Goal: Task Accomplishment & Management: Use online tool/utility

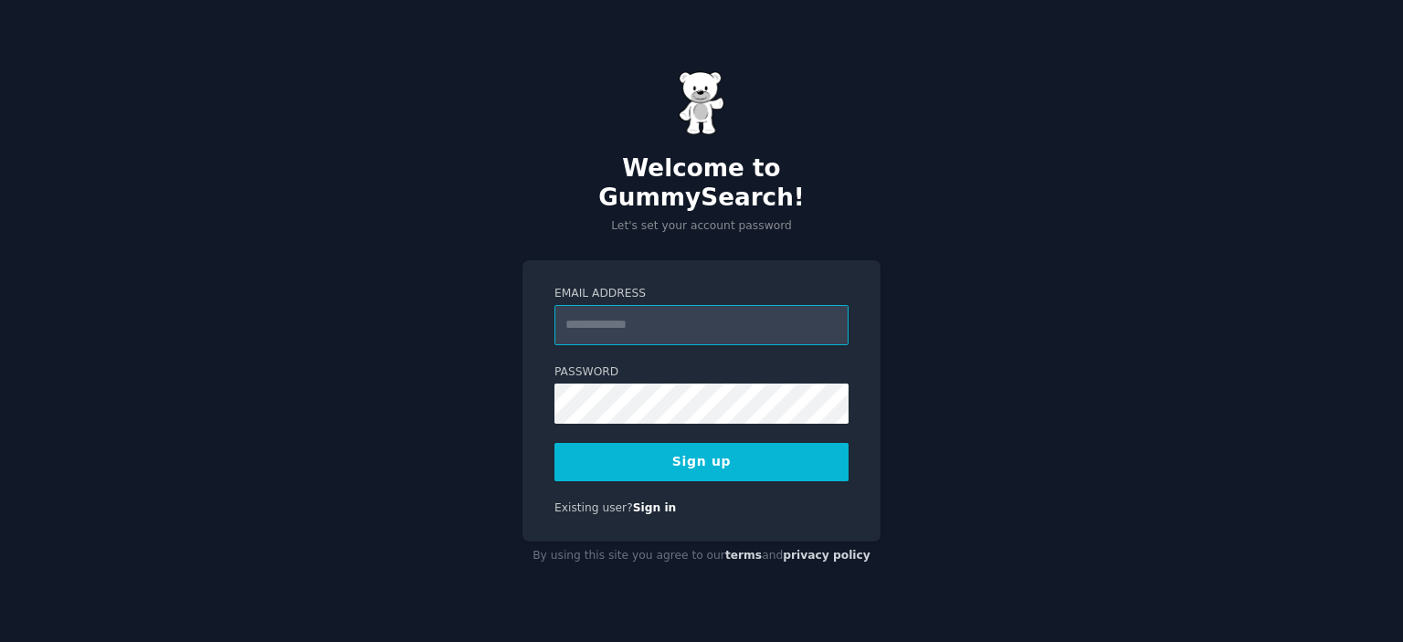
click at [660, 312] on input "Email Address" at bounding box center [702, 325] width 294 height 40
click at [393, 475] on div "Welcome to GummySearch! Let's set your account password Email Address Password …" at bounding box center [701, 321] width 1403 height 642
click at [651, 305] on input "Email Address" at bounding box center [702, 325] width 294 height 40
type input "**********"
click at [735, 443] on button "Sign up" at bounding box center [702, 462] width 294 height 38
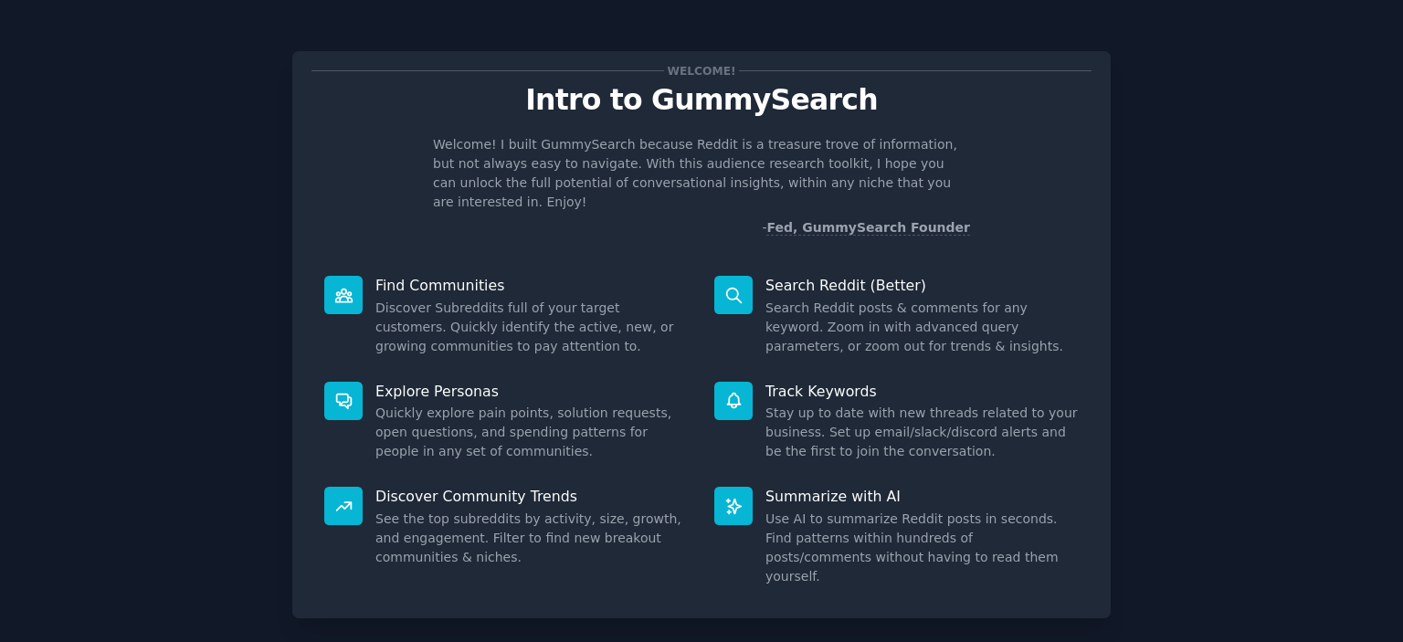
scroll to position [72, 0]
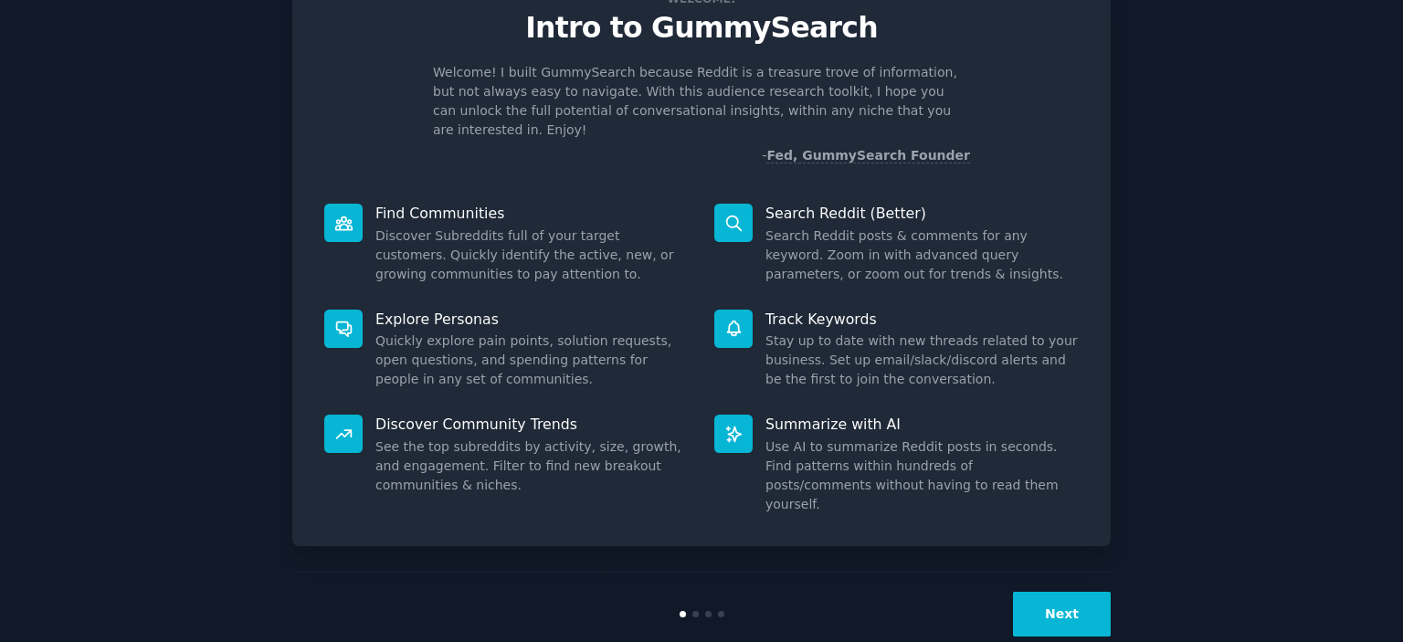
click at [1050, 592] on button "Next" at bounding box center [1062, 614] width 98 height 45
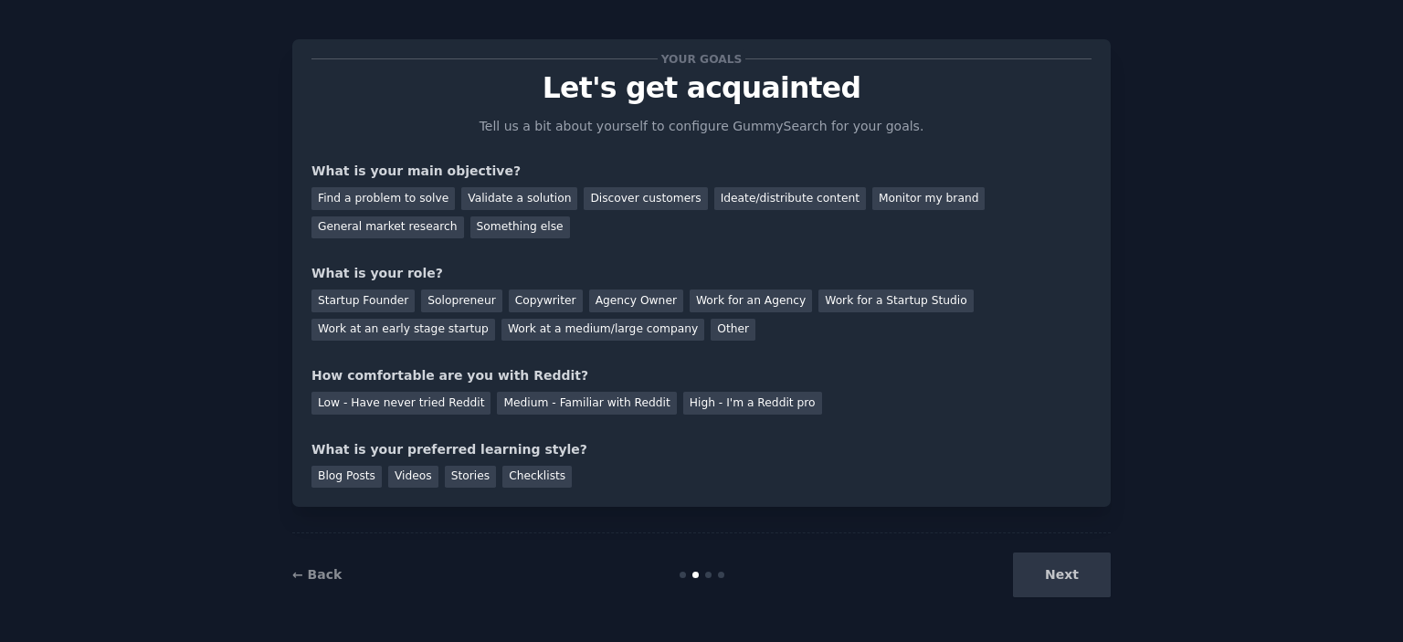
scroll to position [11, 0]
click at [1038, 565] on div "Next" at bounding box center [974, 576] width 273 height 45
click at [1040, 557] on div "Next" at bounding box center [974, 576] width 273 height 45
click at [473, 199] on div "Validate a solution" at bounding box center [519, 199] width 116 height 23
click at [1071, 577] on div "Next" at bounding box center [974, 576] width 273 height 45
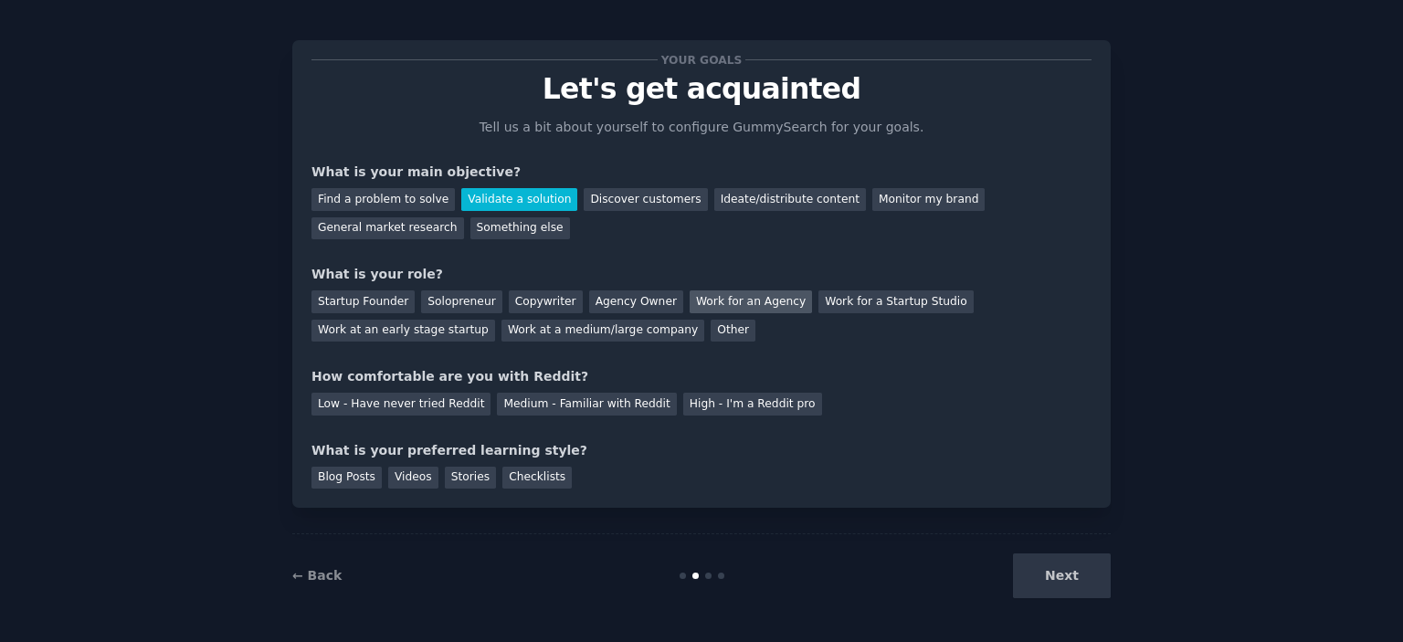
click at [742, 305] on div "Work for an Agency" at bounding box center [751, 302] width 122 height 23
click at [560, 403] on div "Medium - Familiar with Reddit" at bounding box center [586, 404] width 179 height 23
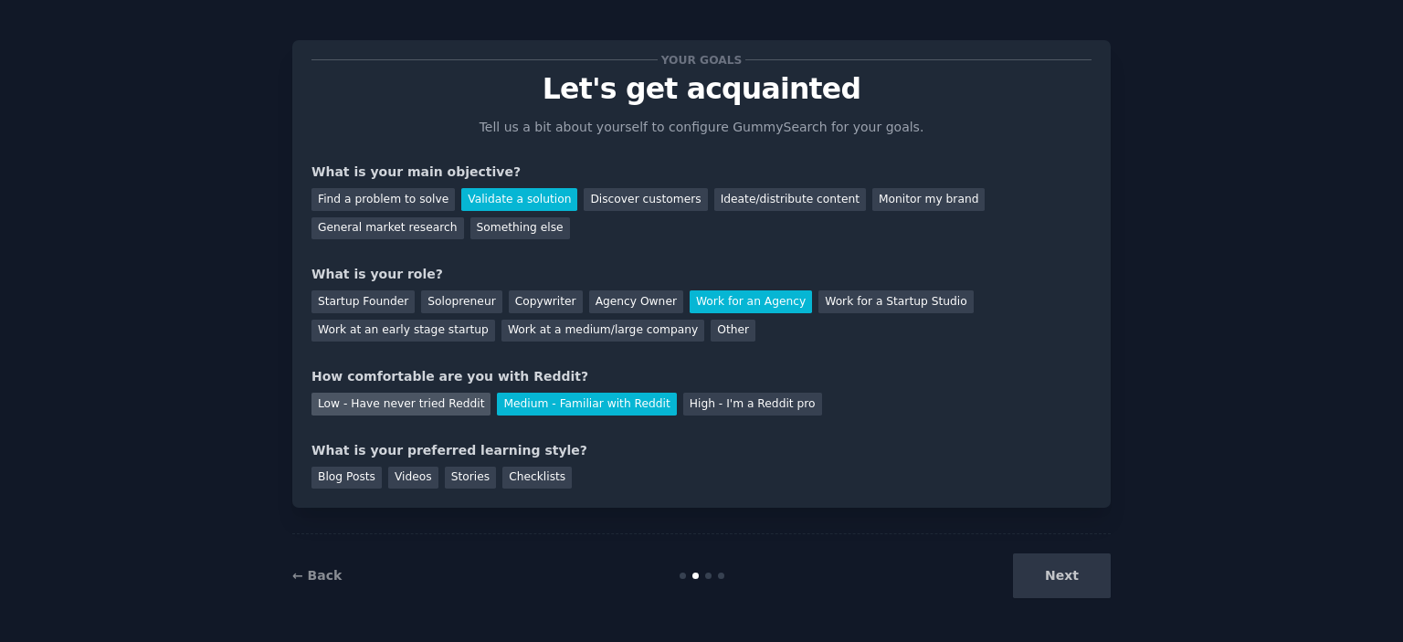
click at [456, 404] on div "Low - Have never tried Reddit" at bounding box center [401, 404] width 179 height 23
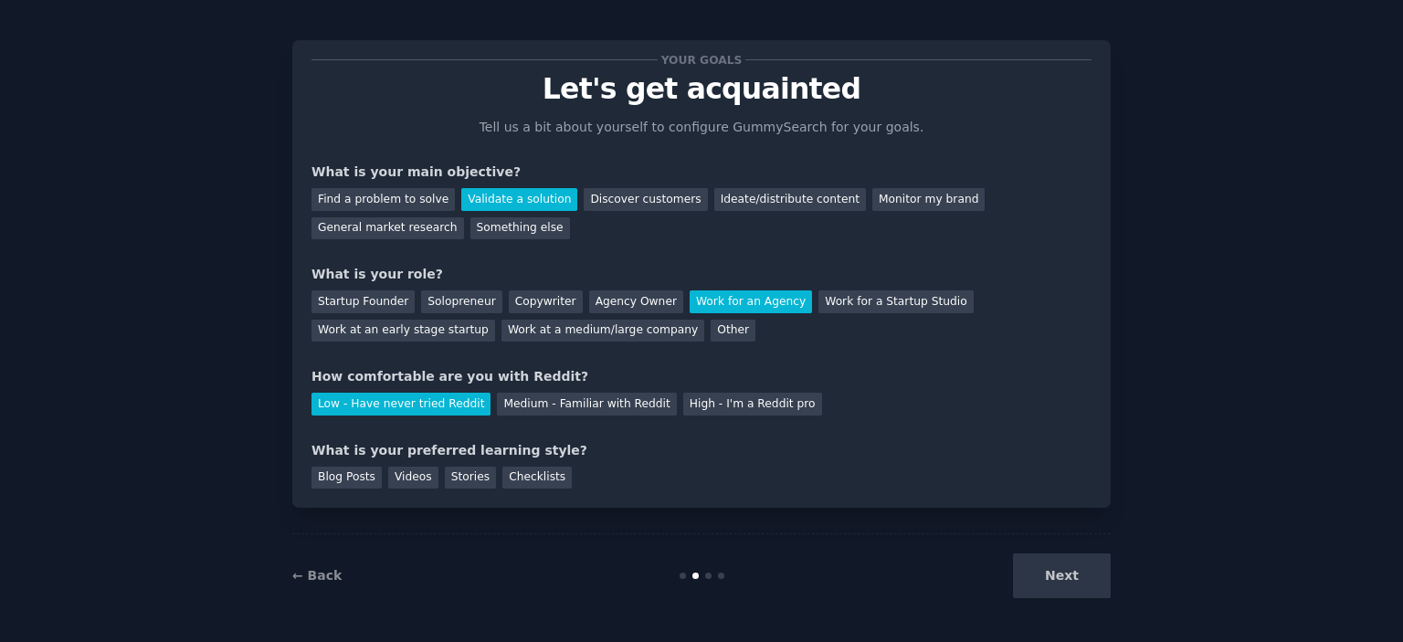
click at [1074, 576] on div "Next" at bounding box center [974, 576] width 273 height 45
click at [344, 482] on div "Blog Posts" at bounding box center [347, 478] width 70 height 23
click at [1063, 575] on button "Next" at bounding box center [1062, 576] width 98 height 45
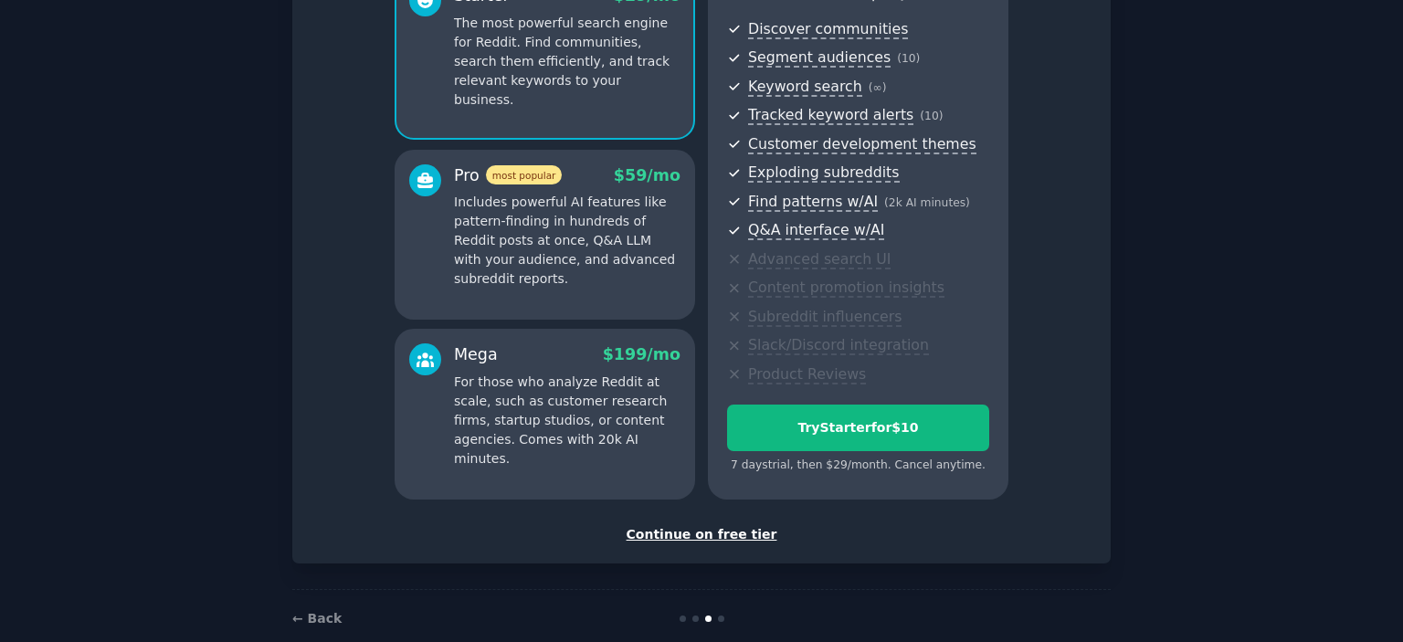
scroll to position [223, 0]
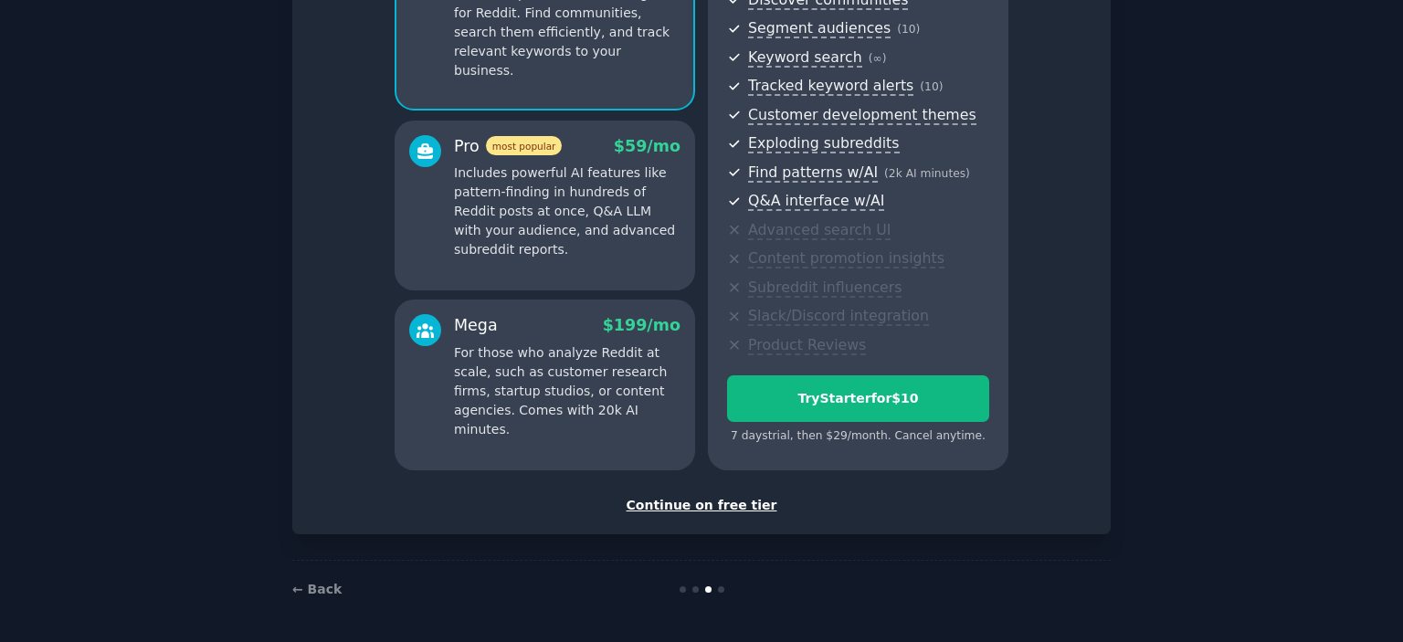
click at [698, 499] on div "Continue on free tier" at bounding box center [702, 505] width 780 height 19
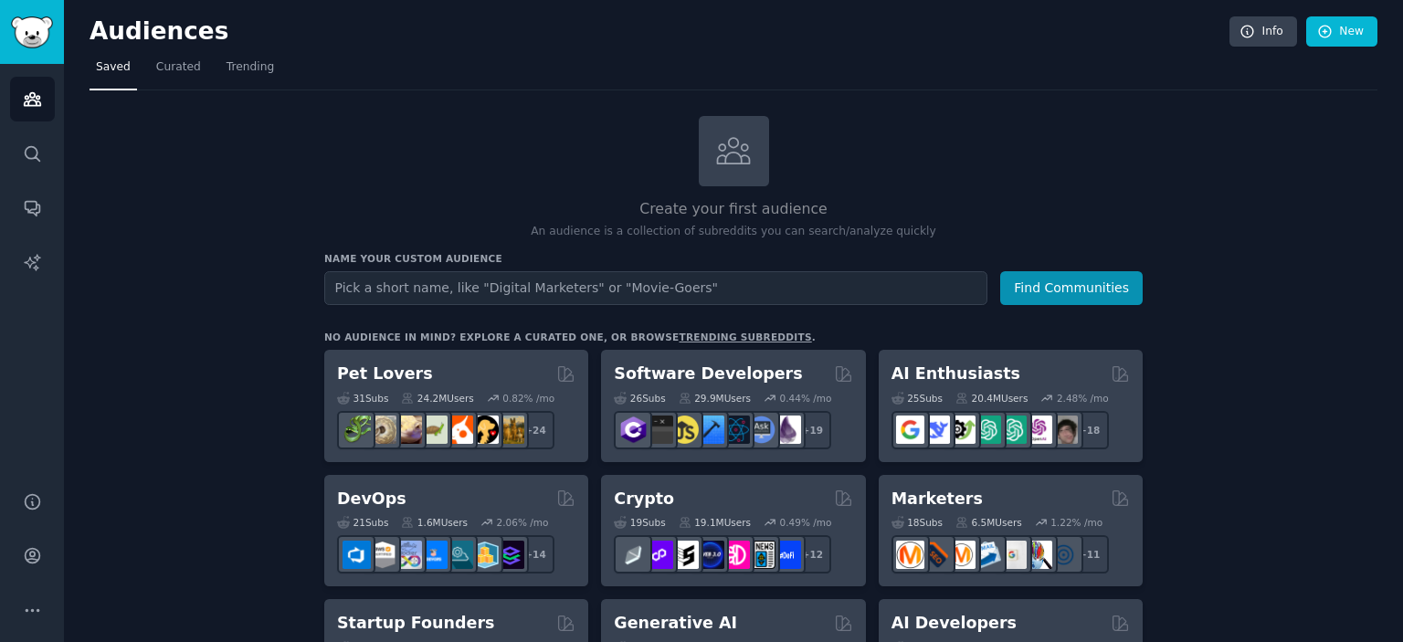
click at [494, 280] on input "text" at bounding box center [655, 288] width 663 height 34
click at [38, 147] on icon "Sidebar" at bounding box center [32, 153] width 19 height 19
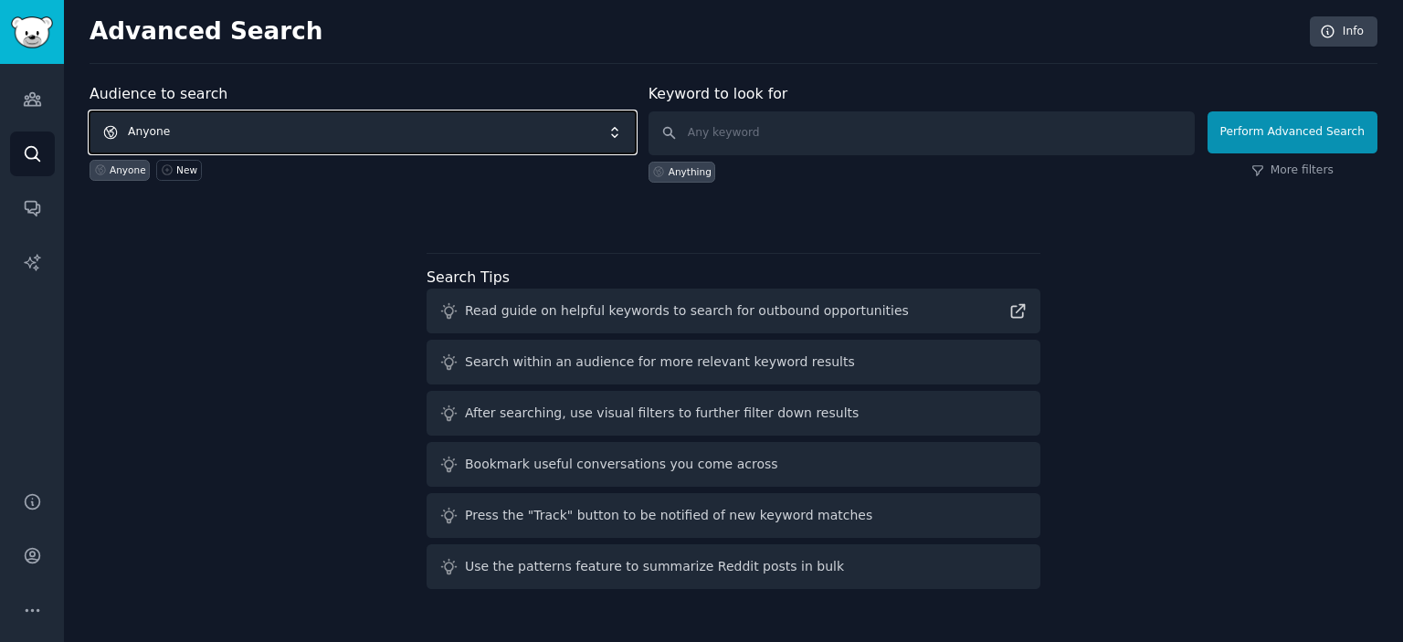
click at [439, 124] on span "Anyone" at bounding box center [363, 132] width 546 height 42
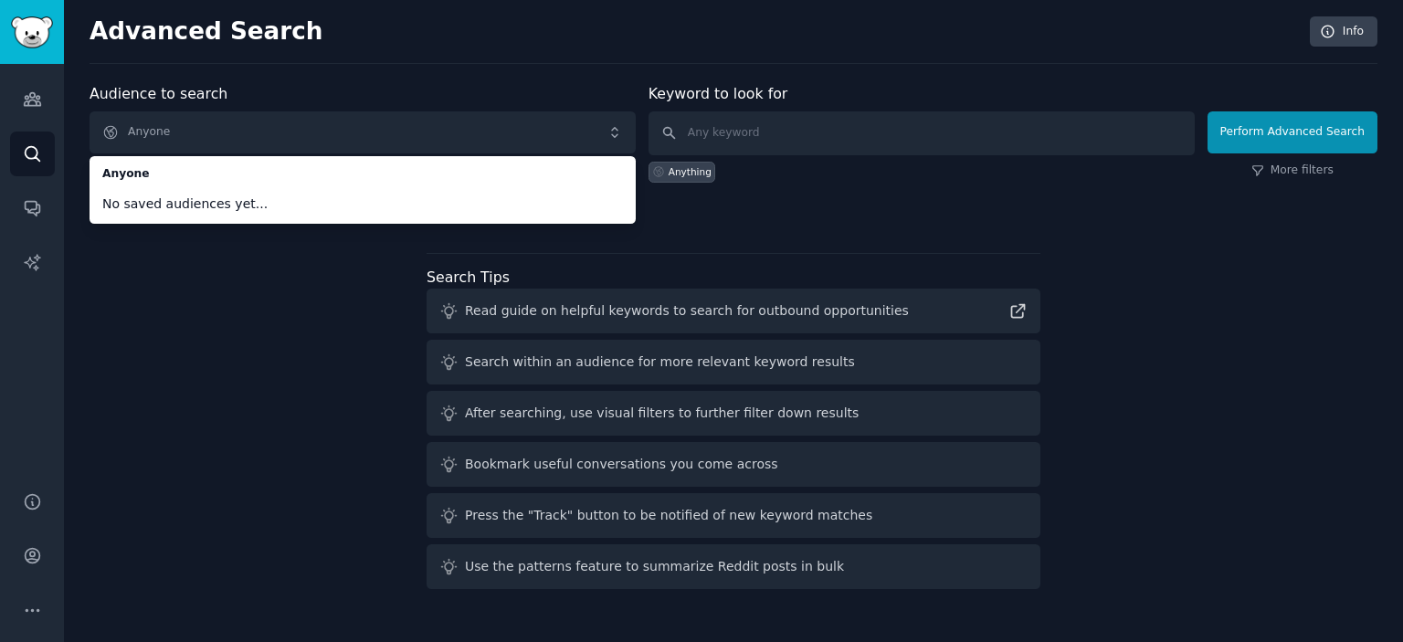
click at [297, 288] on div "Audience to search Anyone Anyone No saved audiences yet... Anyone New Keyword t…" at bounding box center [734, 339] width 1288 height 513
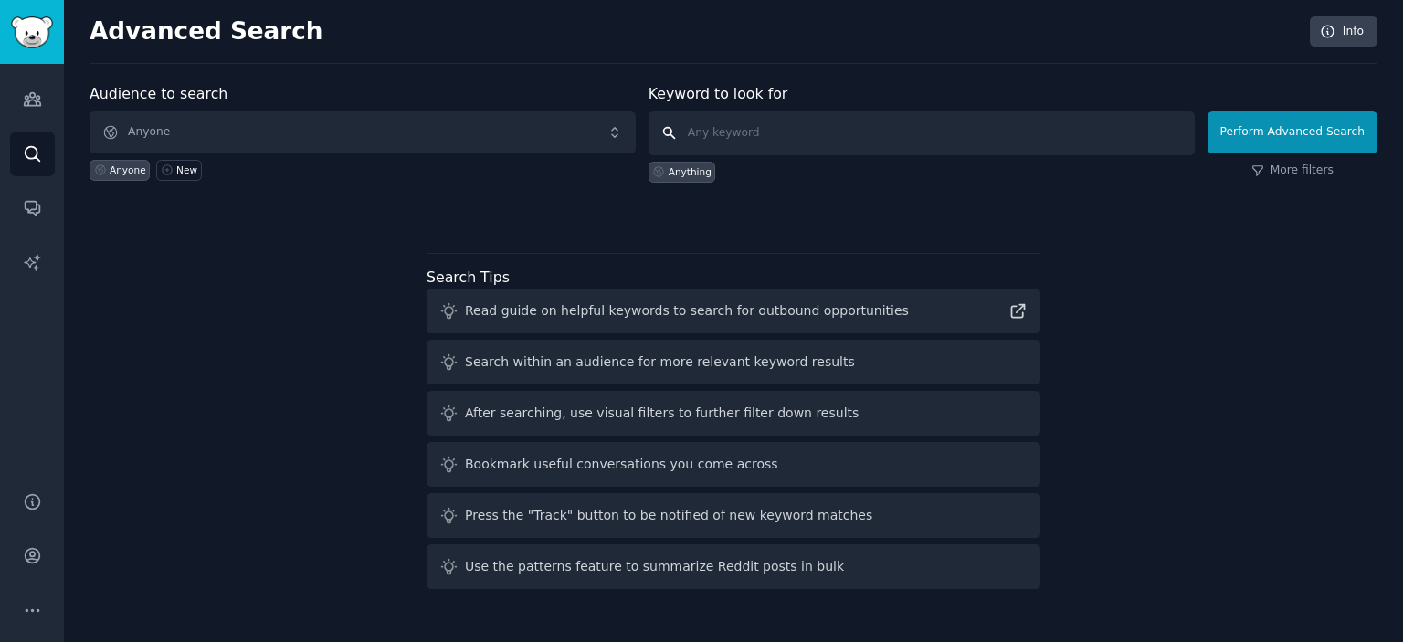
click at [769, 133] on input "text" at bounding box center [922, 133] width 546 height 44
click at [34, 87] on link "Audiences" at bounding box center [32, 99] width 45 height 45
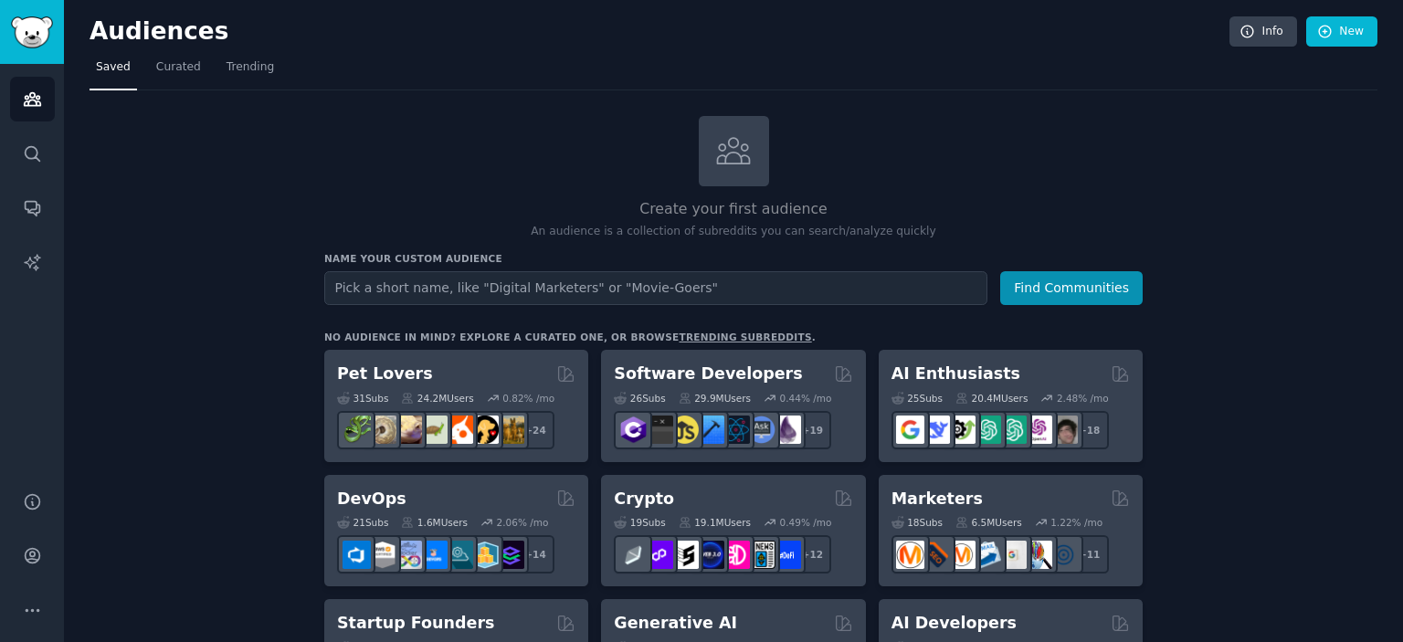
click at [535, 279] on input "text" at bounding box center [655, 288] width 663 height 34
type input "concurso"
click at [1000, 271] on button "Find Communities" at bounding box center [1071, 288] width 143 height 34
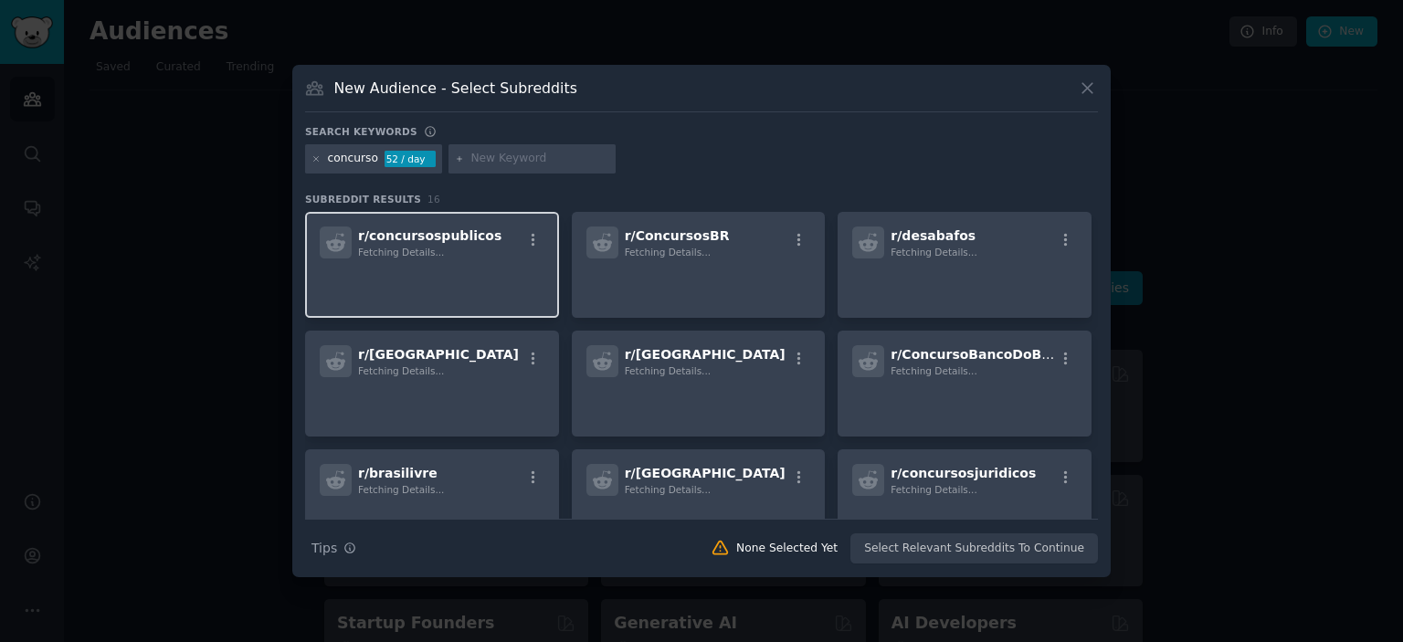
click at [457, 239] on span "r/ concursospublicos" at bounding box center [429, 235] width 143 height 15
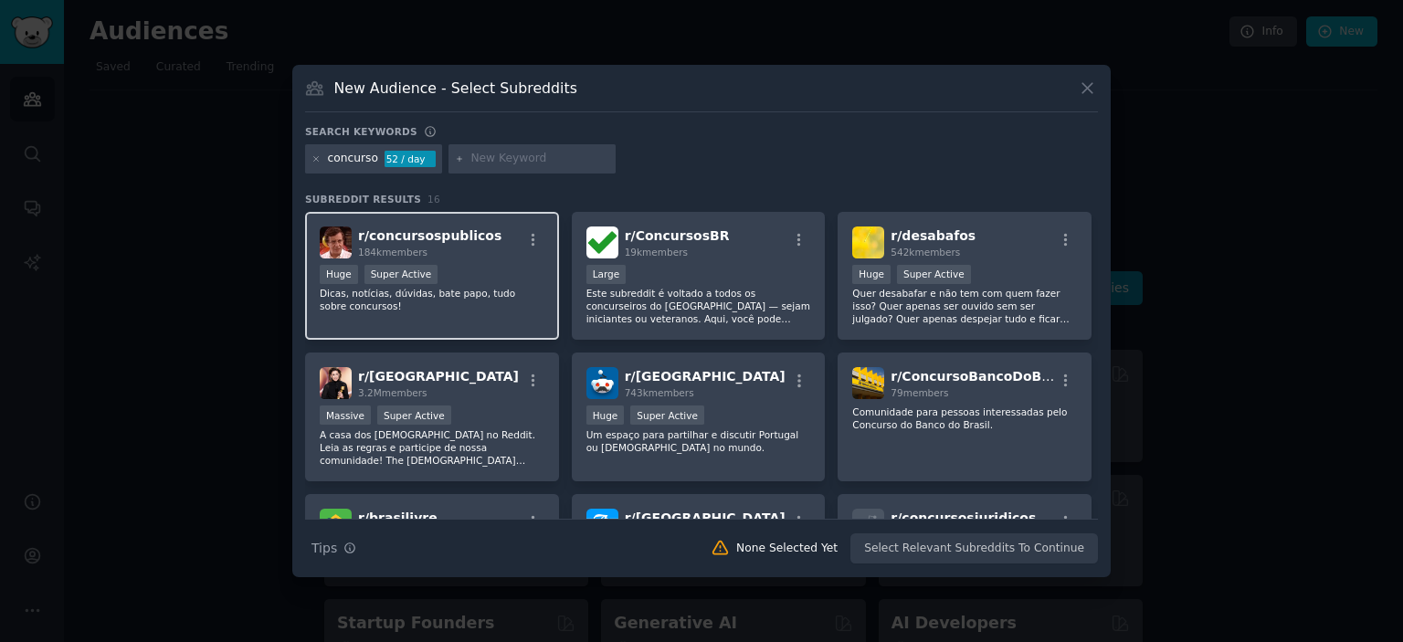
click at [413, 229] on span "r/ concursospublicos" at bounding box center [429, 235] width 143 height 15
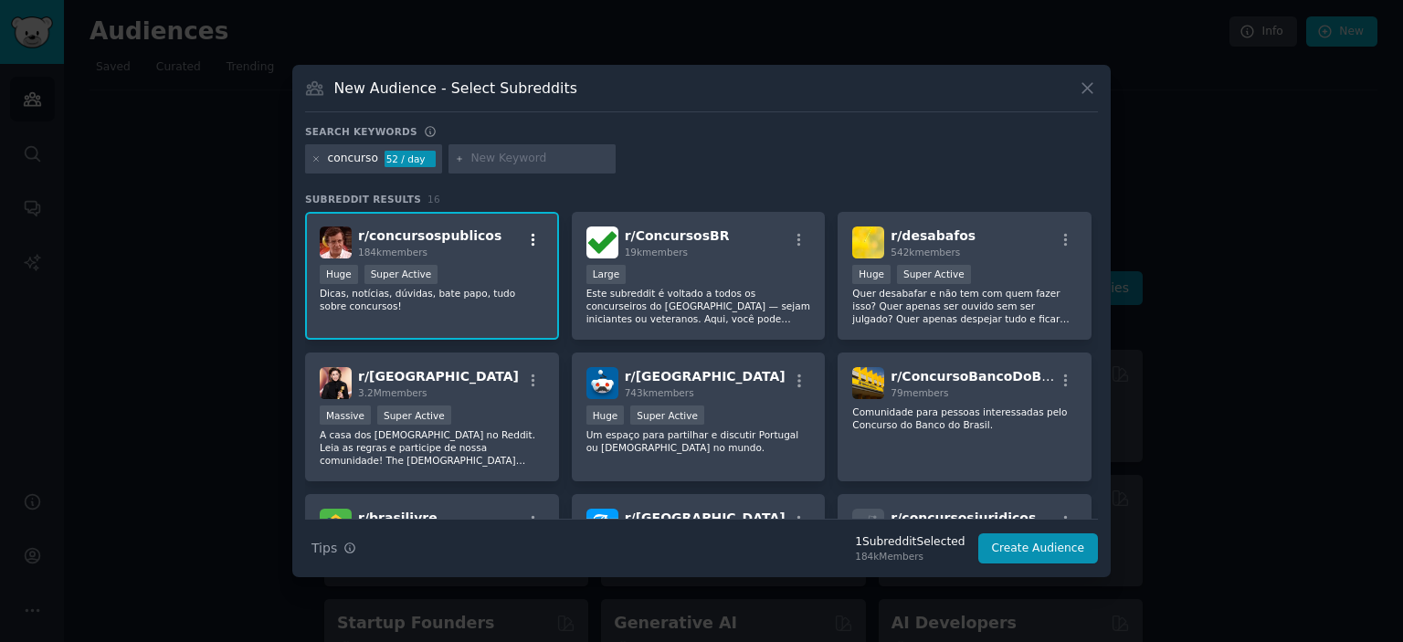
click at [531, 232] on icon "button" at bounding box center [533, 240] width 16 height 16
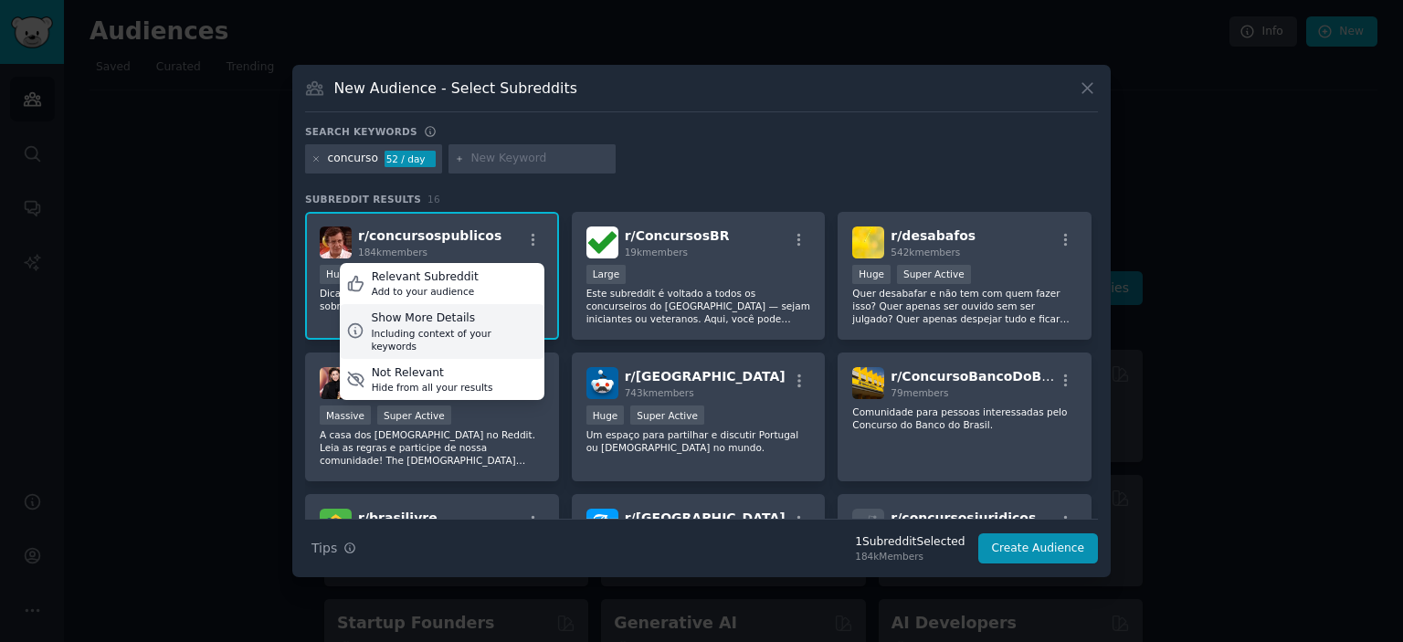
click at [482, 319] on div "Show More Details" at bounding box center [454, 319] width 166 height 16
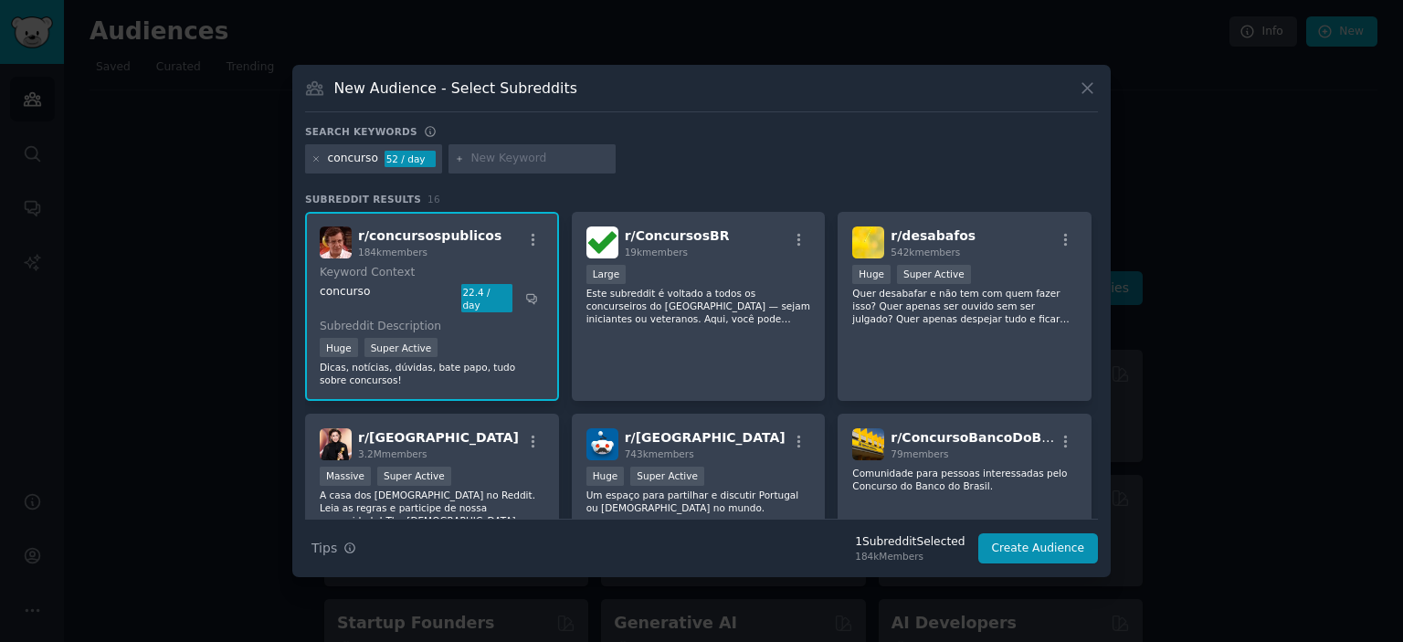
click at [393, 361] on p "Dicas, notícias, dúvidas, bate papo, tudo sobre concursos!" at bounding box center [432, 374] width 225 height 26
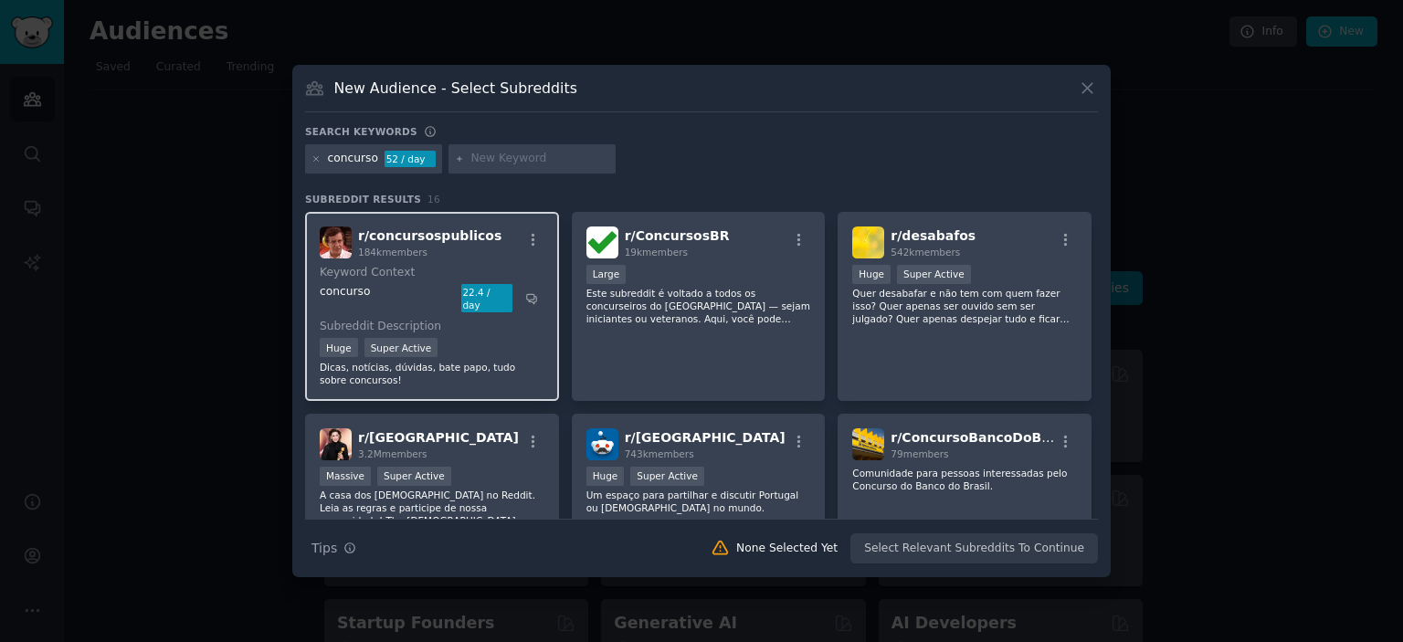
click at [393, 361] on p "Dicas, notícias, dúvidas, bate papo, tudo sobre concursos!" at bounding box center [432, 374] width 225 height 26
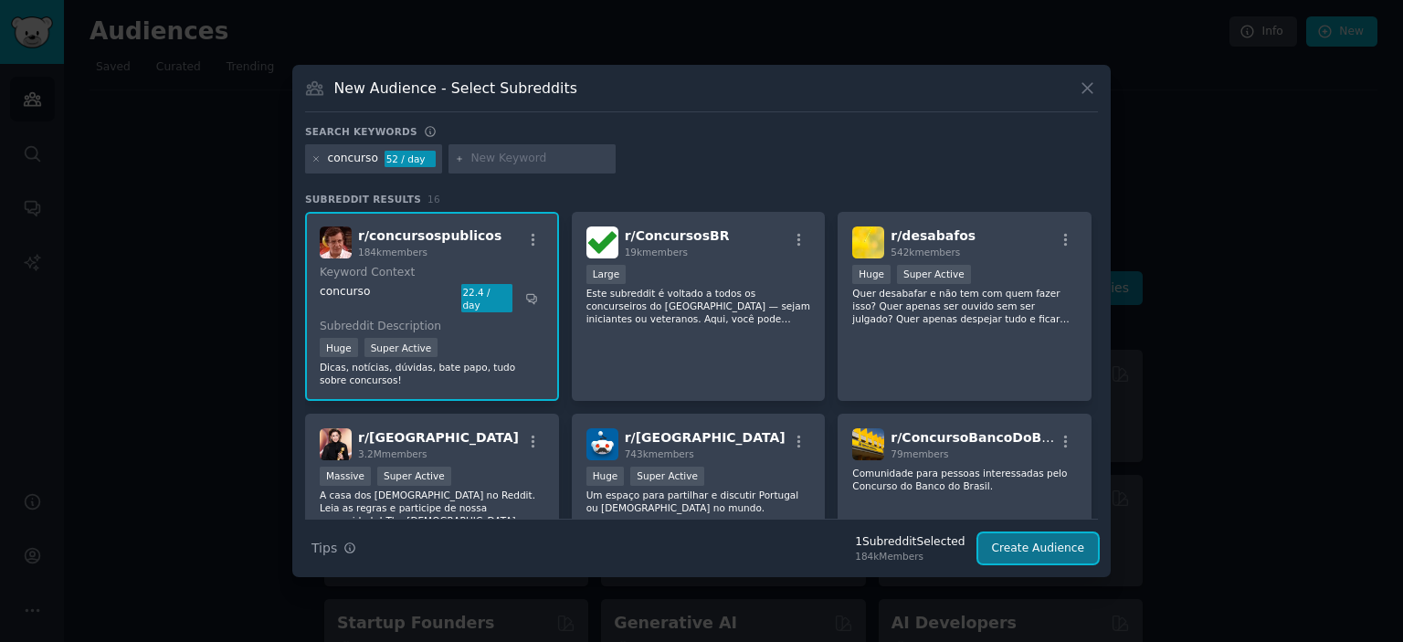
click at [1070, 551] on button "Create Audience" at bounding box center [1038, 549] width 121 height 31
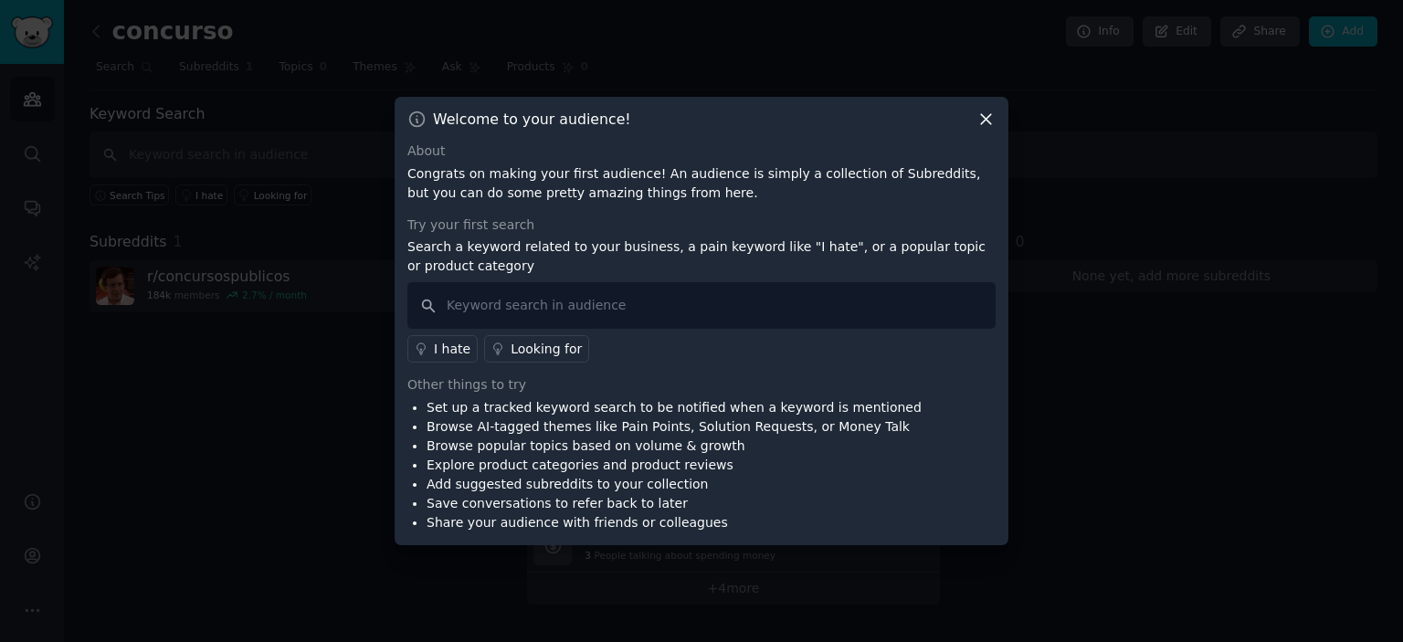
click at [980, 120] on icon at bounding box center [986, 119] width 19 height 19
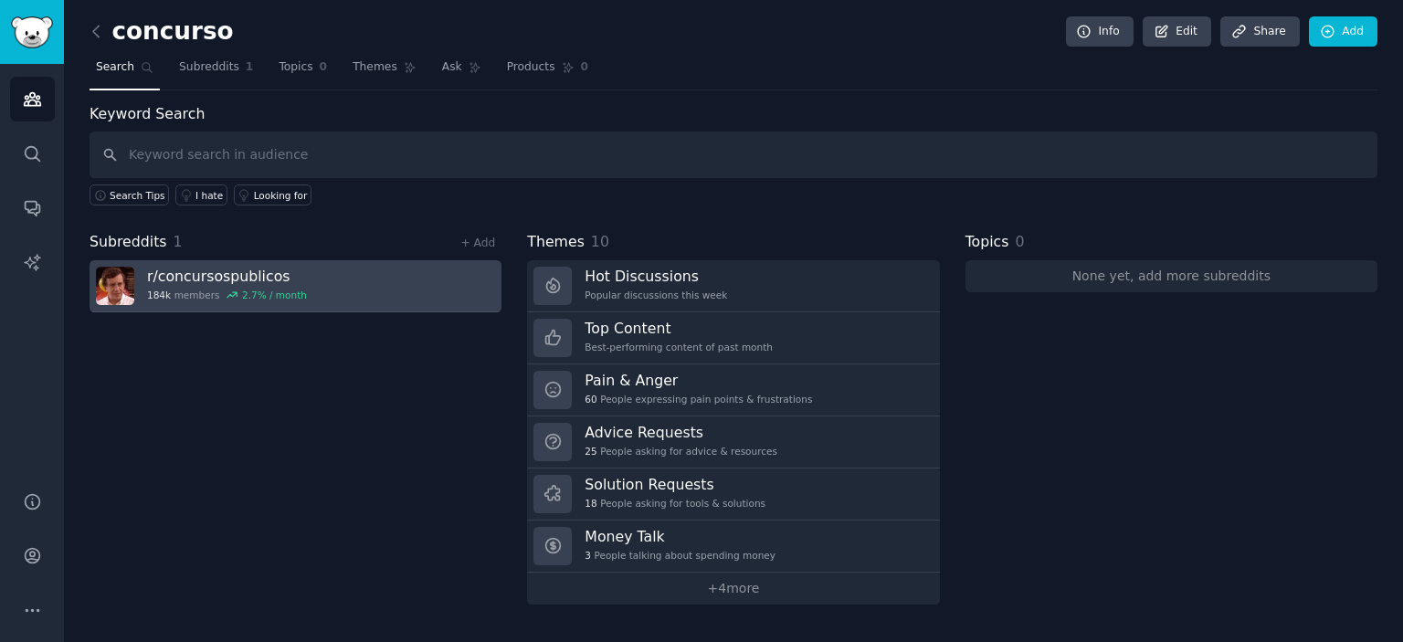
click at [259, 270] on h3 "r/ concursospublicos" at bounding box center [227, 276] width 160 height 19
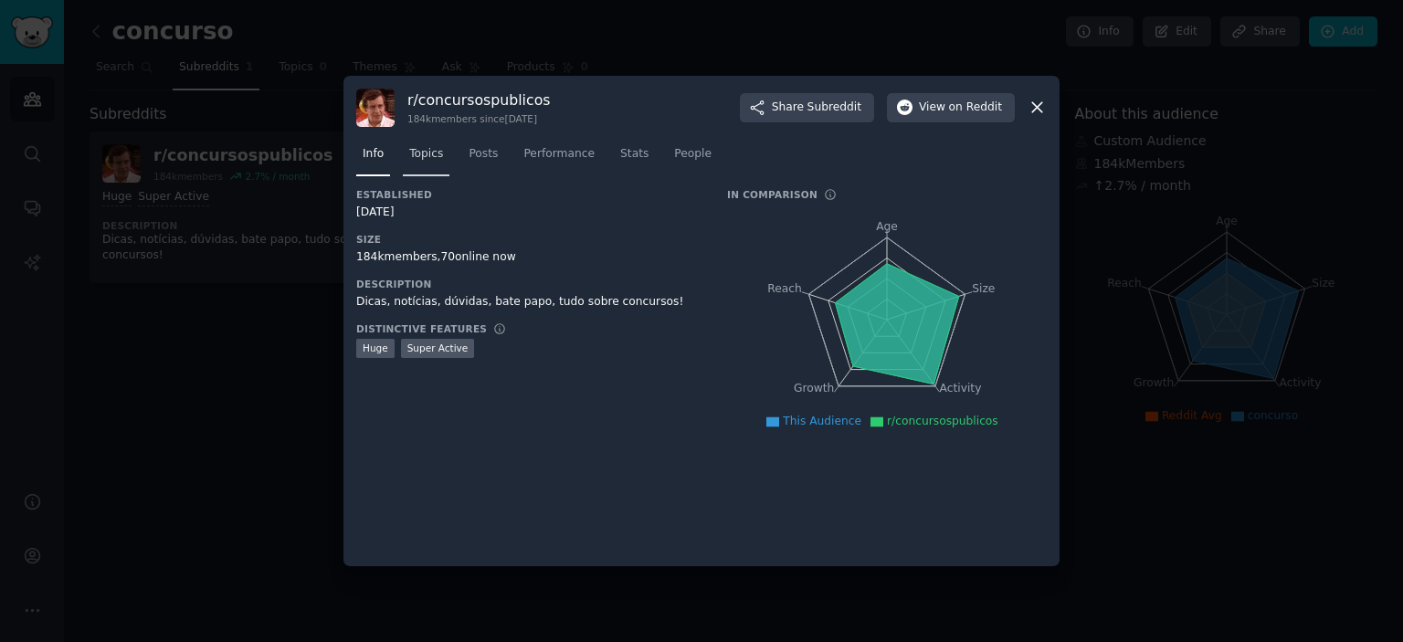
click at [426, 156] on span "Topics" at bounding box center [426, 154] width 34 height 16
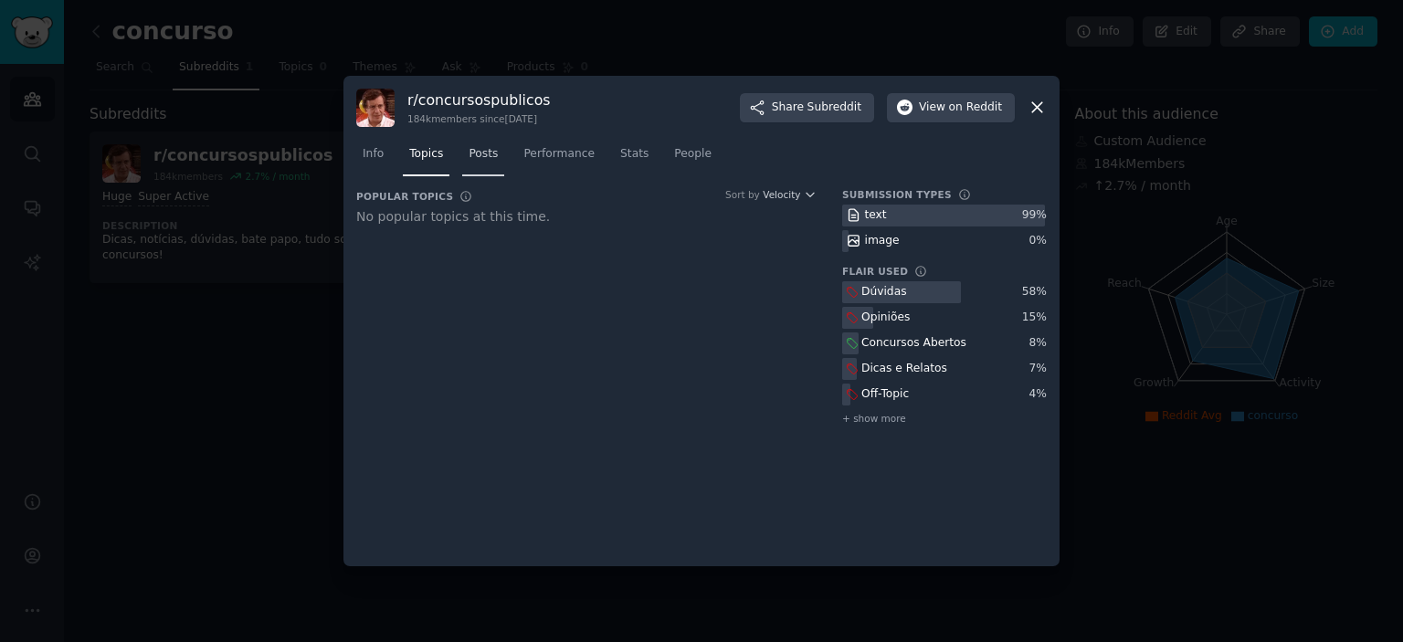
click at [488, 150] on span "Posts" at bounding box center [483, 154] width 29 height 16
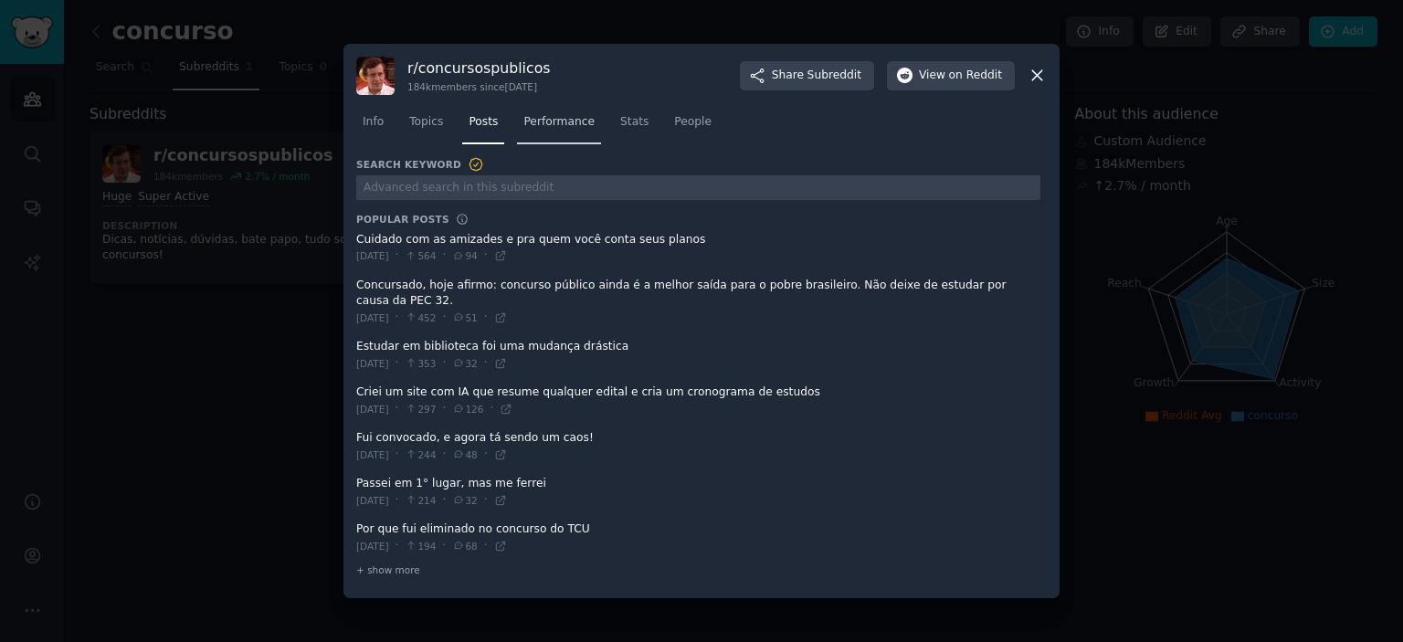
click at [543, 126] on span "Performance" at bounding box center [558, 122] width 71 height 16
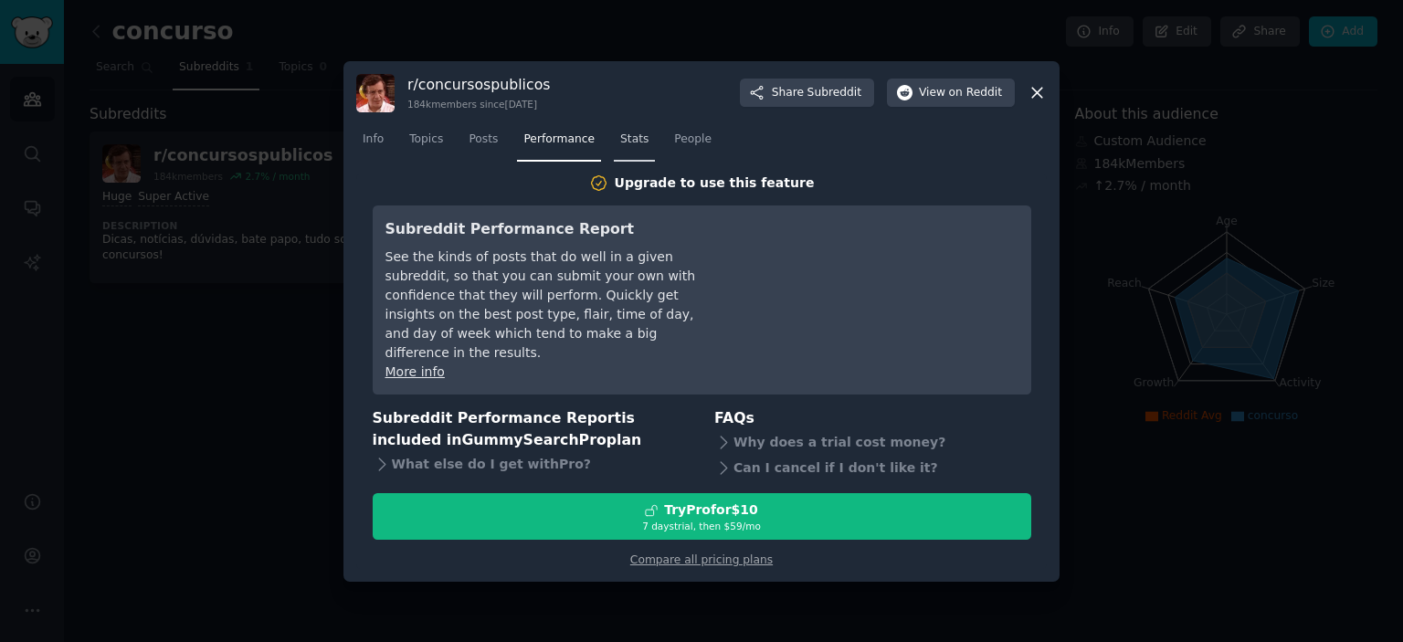
click at [630, 148] on span "Stats" at bounding box center [634, 140] width 28 height 16
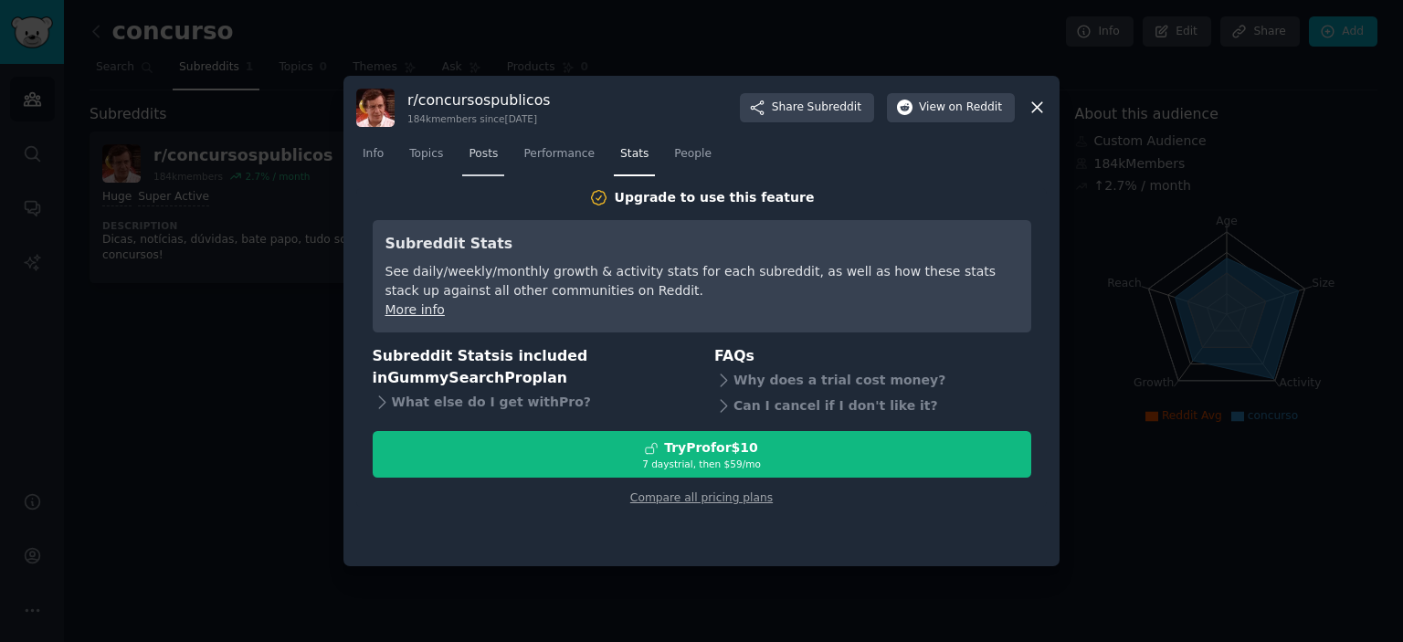
click at [486, 148] on span "Posts" at bounding box center [483, 154] width 29 height 16
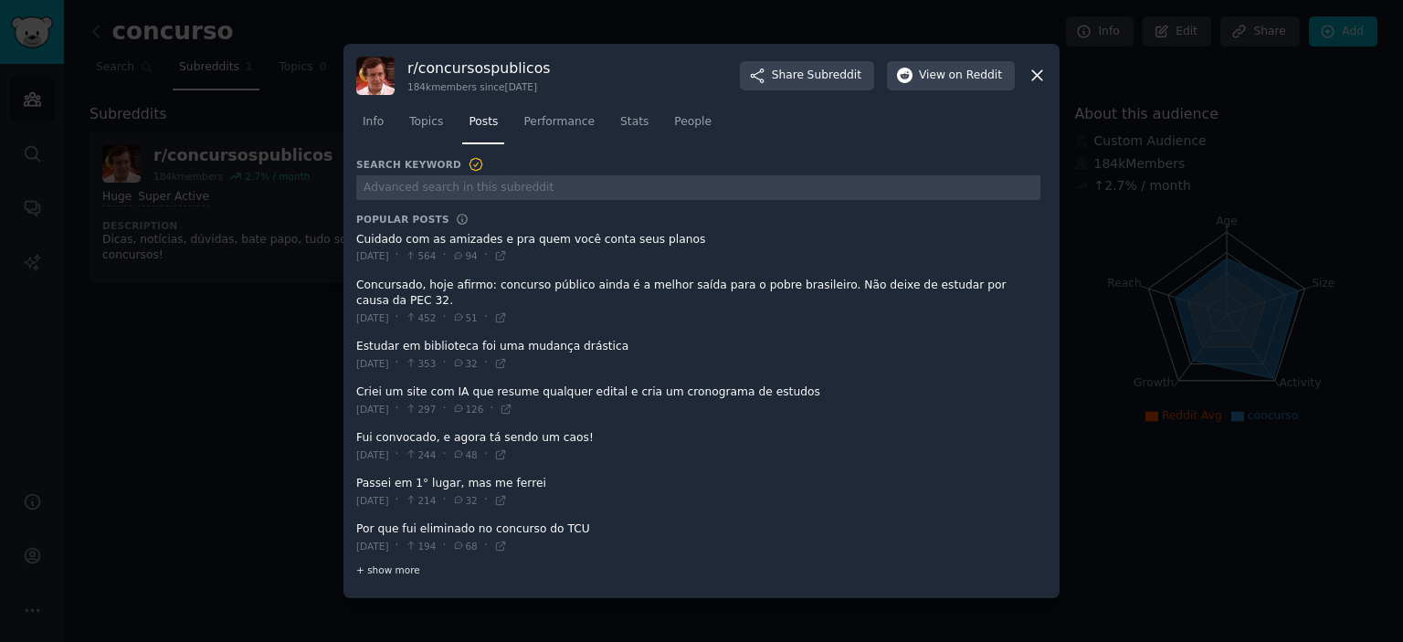
click at [375, 566] on span "+ show more" at bounding box center [388, 570] width 64 height 13
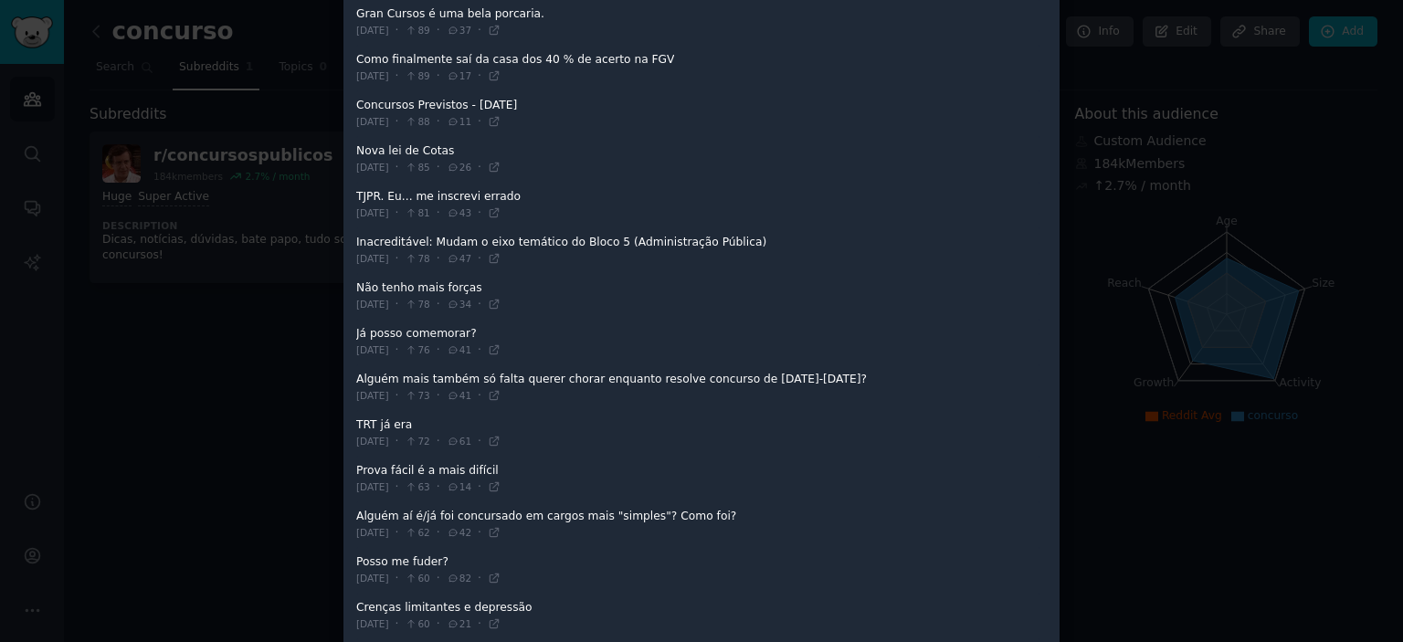
scroll to position [1370, 0]
click at [1175, 254] on div at bounding box center [701, 321] width 1403 height 642
